Goal: Task Accomplishment & Management: Manage account settings

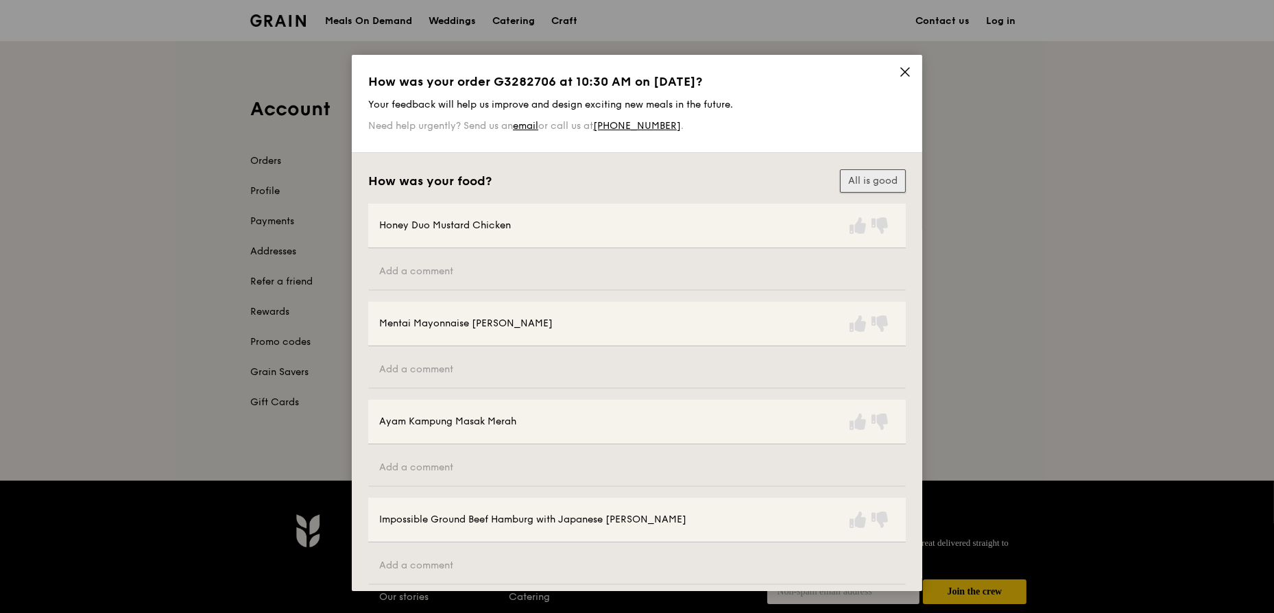
click at [859, 180] on button "All is good" at bounding box center [873, 180] width 66 height 23
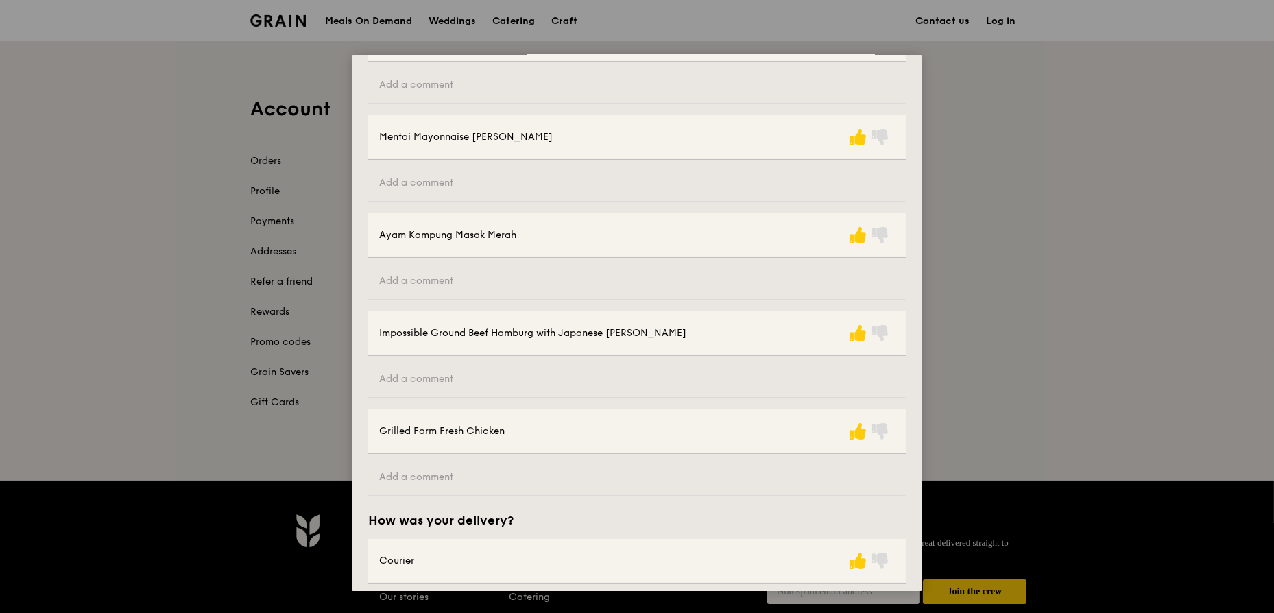
scroll to position [283, 0]
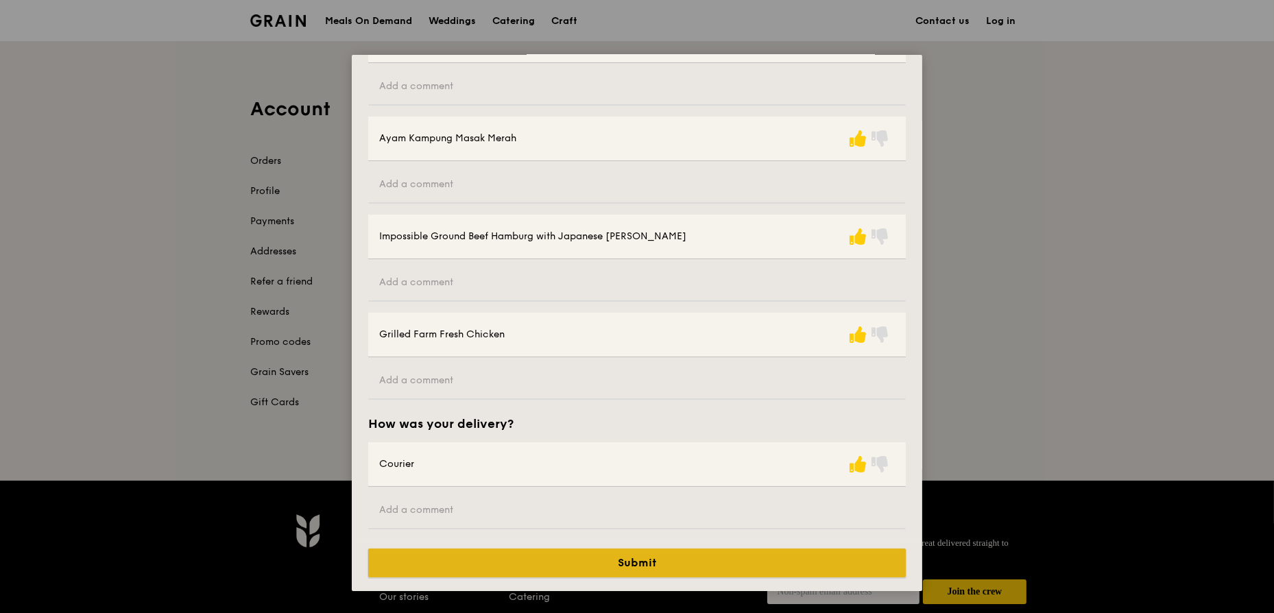
click at [665, 560] on button "Submit" at bounding box center [637, 563] width 538 height 29
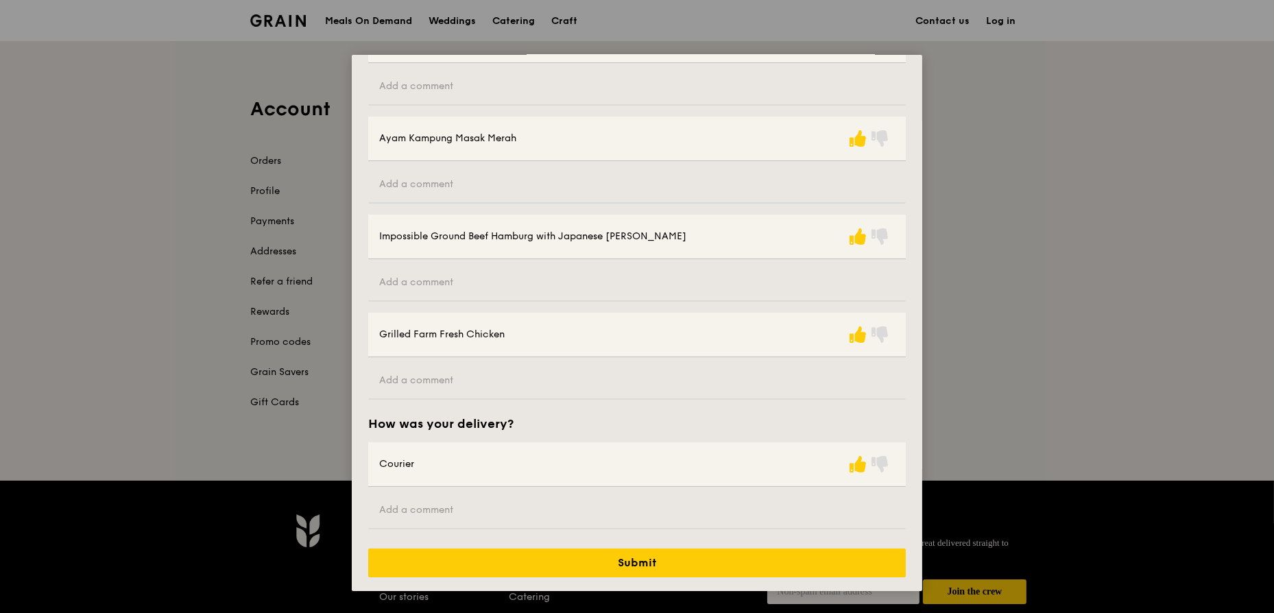
scroll to position [0, 0]
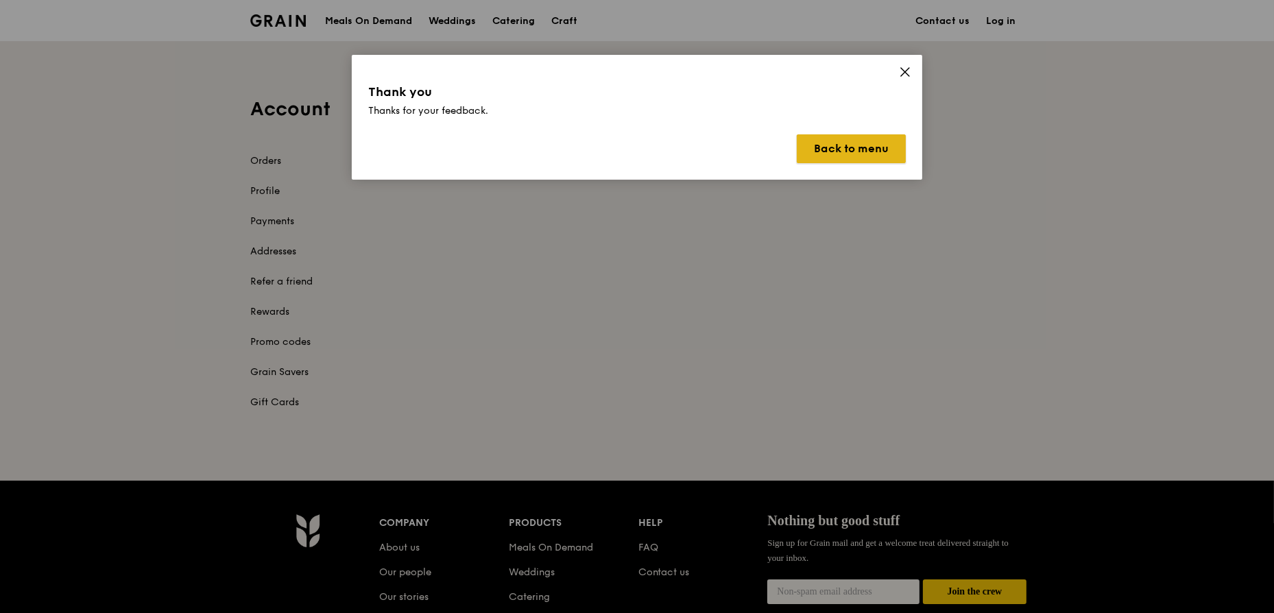
click at [828, 154] on button "Back to menu" at bounding box center [851, 148] width 109 height 29
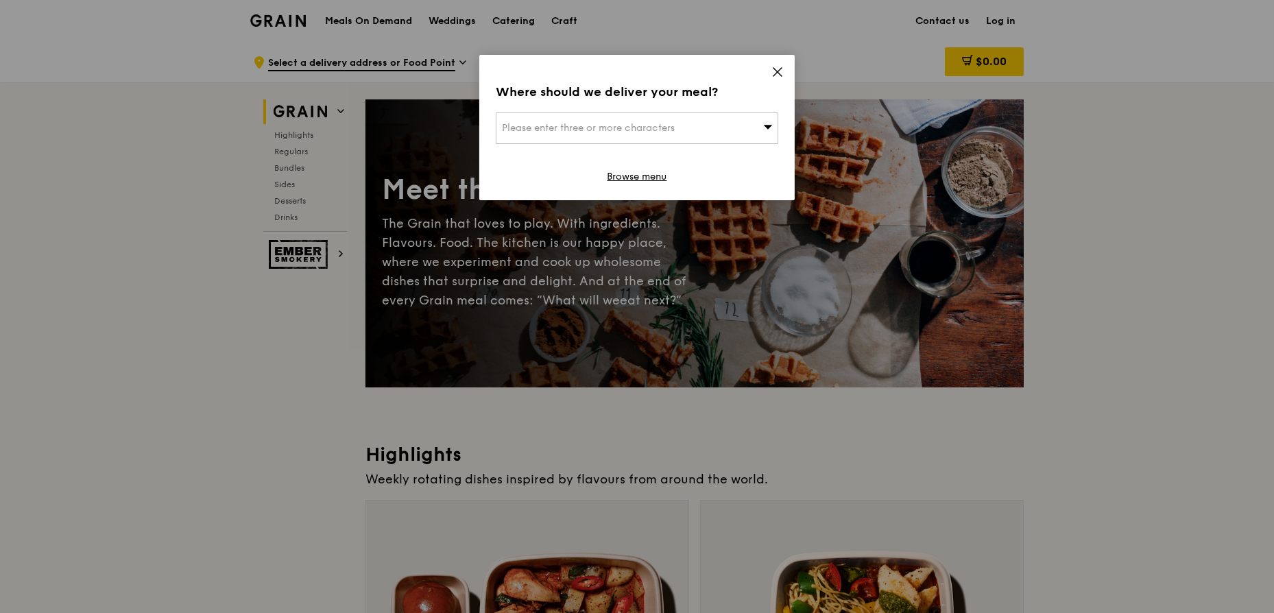
click at [779, 74] on icon at bounding box center [778, 72] width 8 height 8
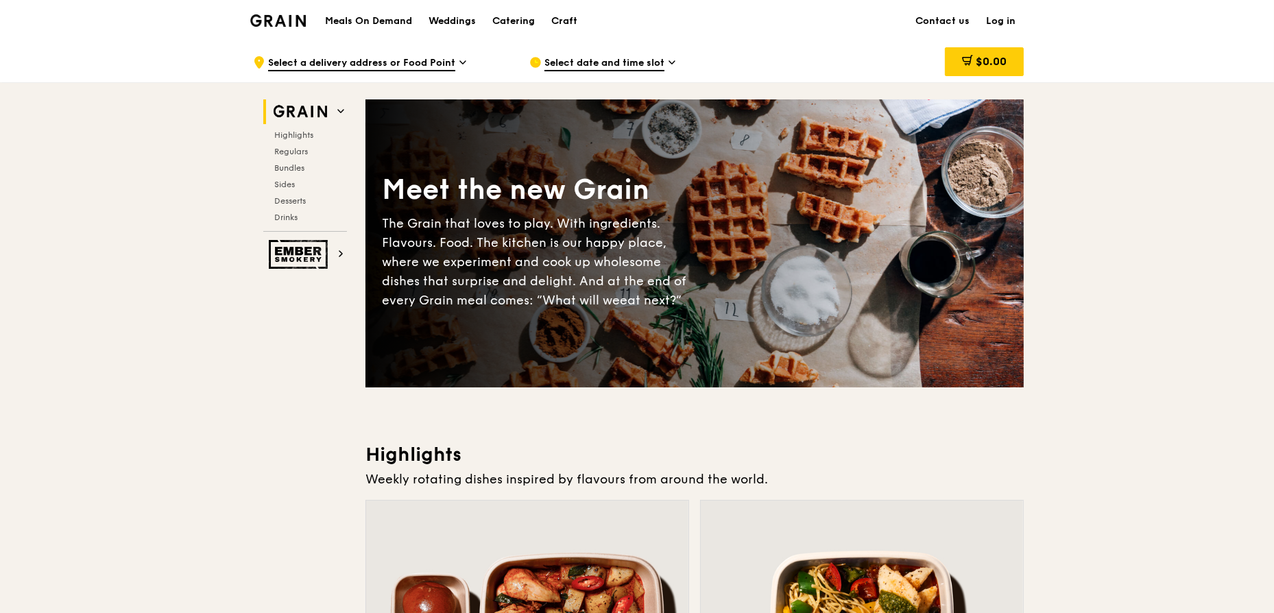
click at [989, 23] on link "Log in" at bounding box center [1001, 21] width 46 height 41
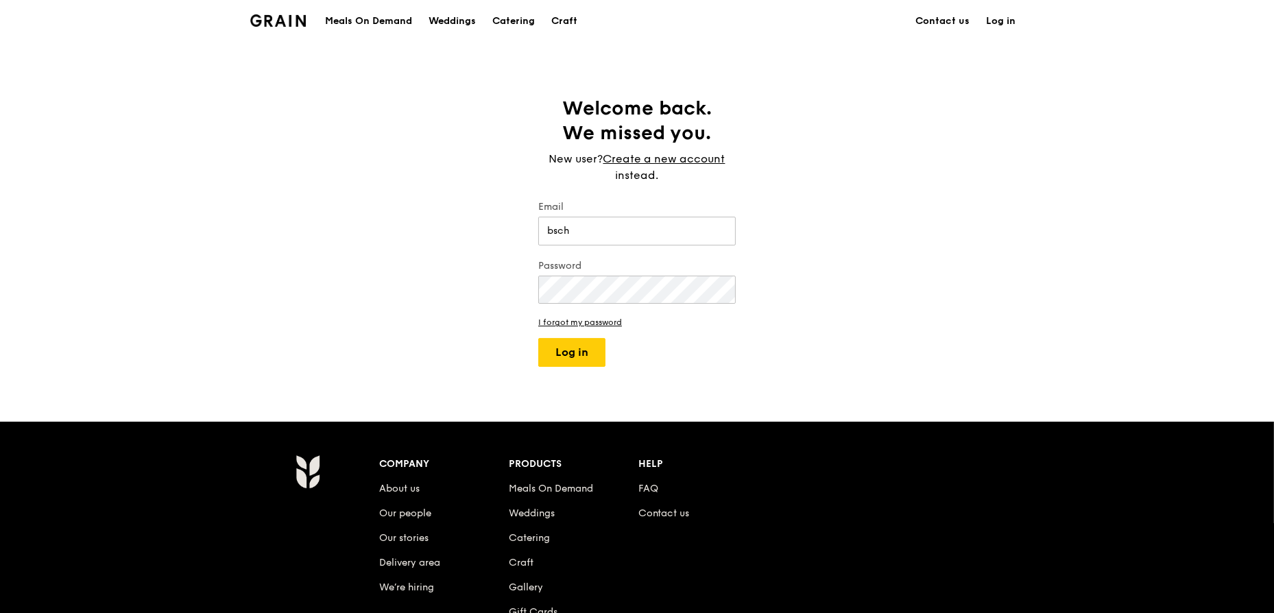
type input "bschionh@gmail.com"
click at [538, 338] on button "Log in" at bounding box center [571, 352] width 67 height 29
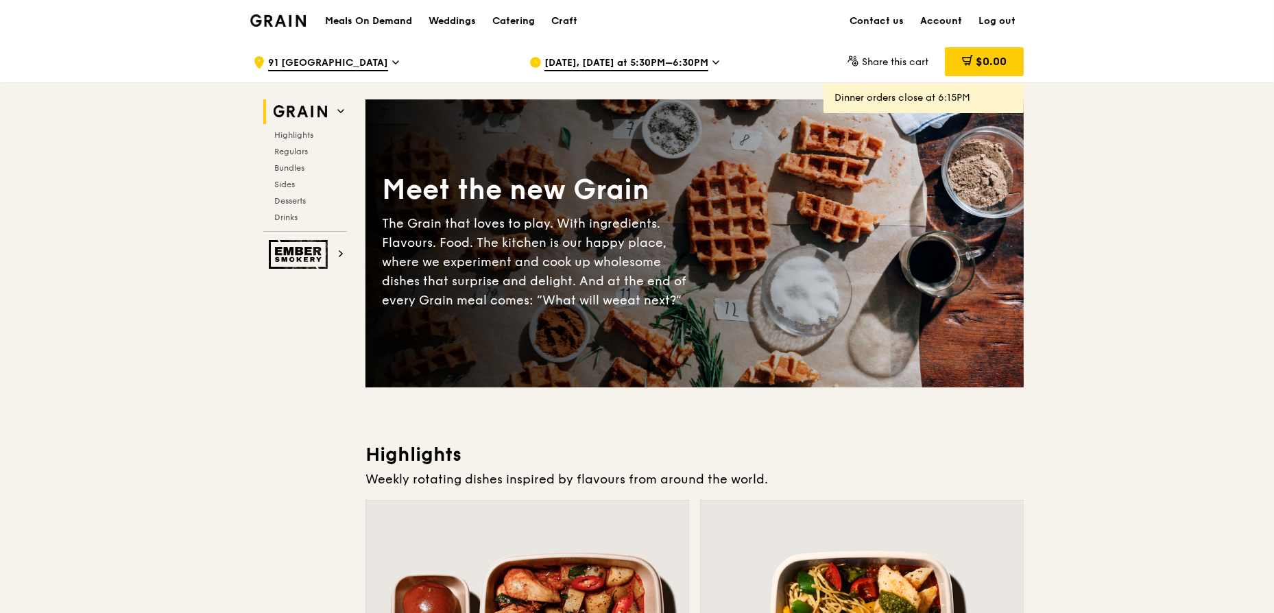
click at [949, 17] on link "Account" at bounding box center [941, 21] width 58 height 41
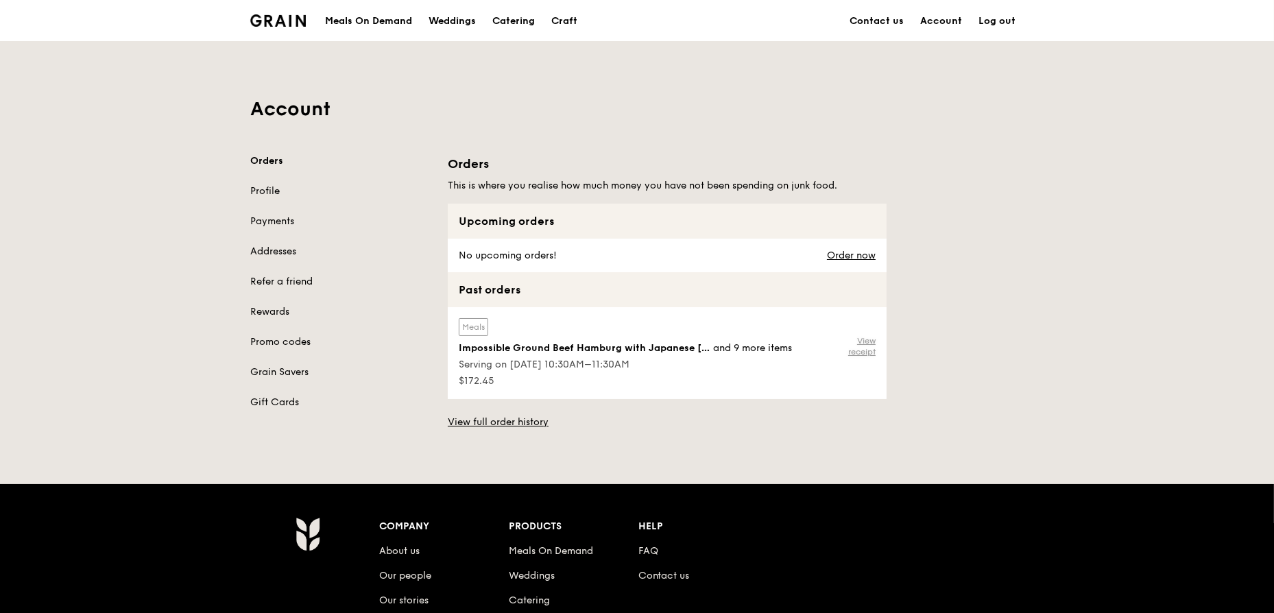
click at [870, 353] on link "View receipt" at bounding box center [853, 346] width 46 height 22
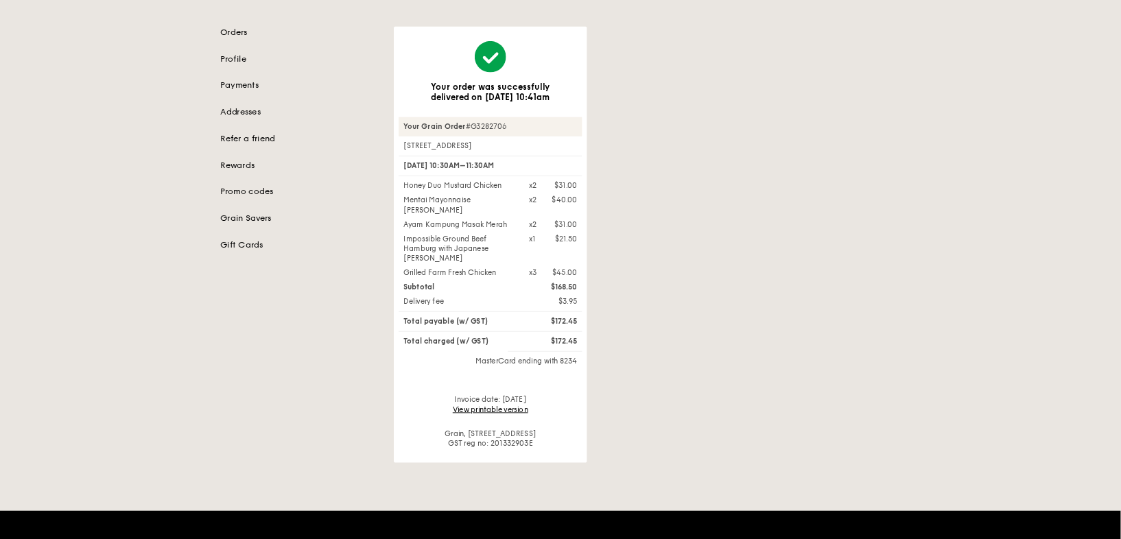
scroll to position [124, 0]
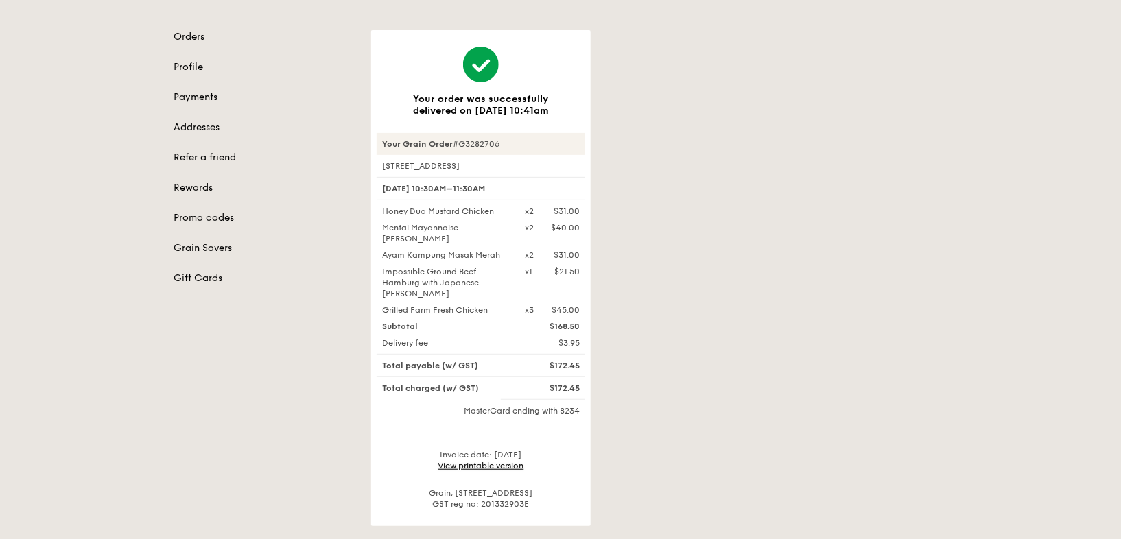
click at [507, 461] on link "View printable version" at bounding box center [481, 466] width 86 height 10
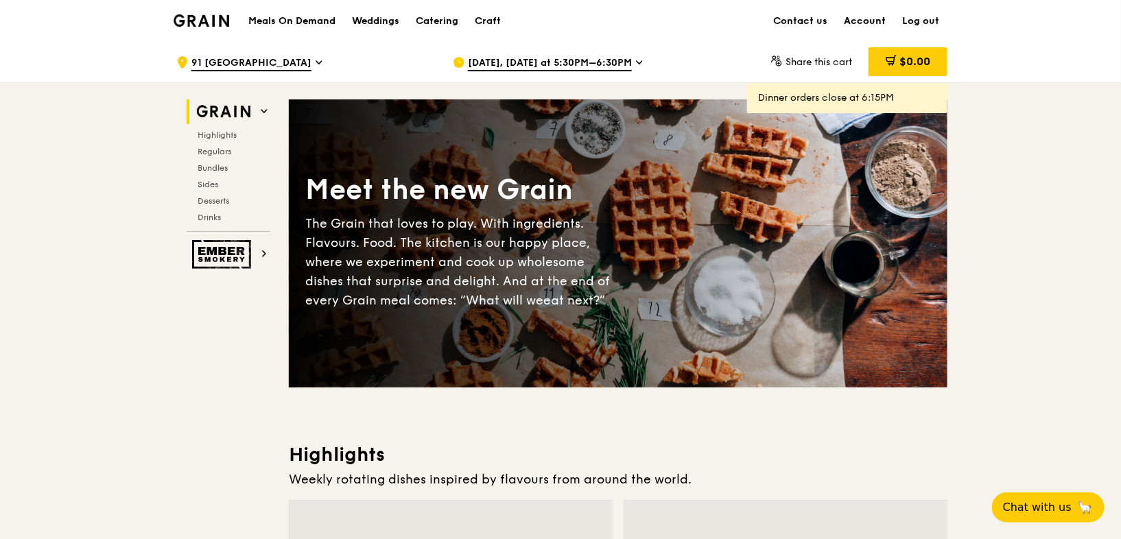
click at [849, 25] on link "Account" at bounding box center [864, 21] width 58 height 41
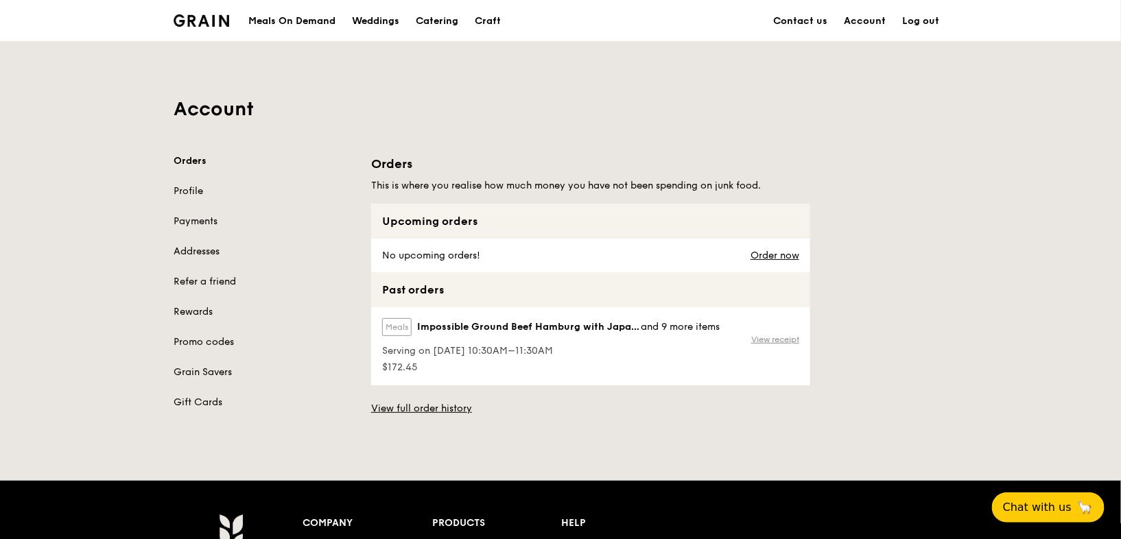
click at [756, 341] on link "View receipt" at bounding box center [775, 339] width 48 height 11
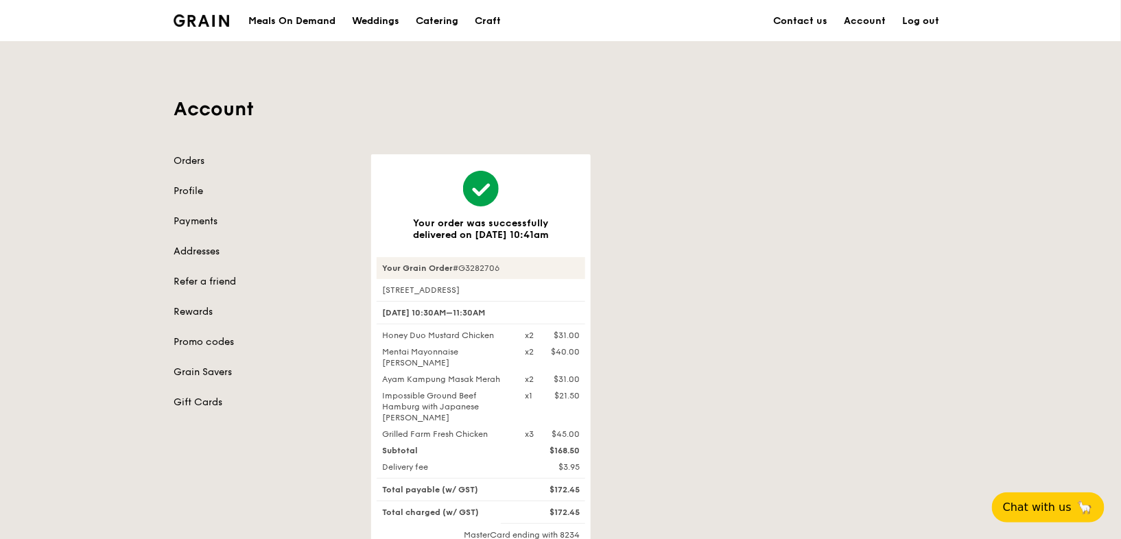
scroll to position [110, 0]
